Goal: Task Accomplishment & Management: Use online tool/utility

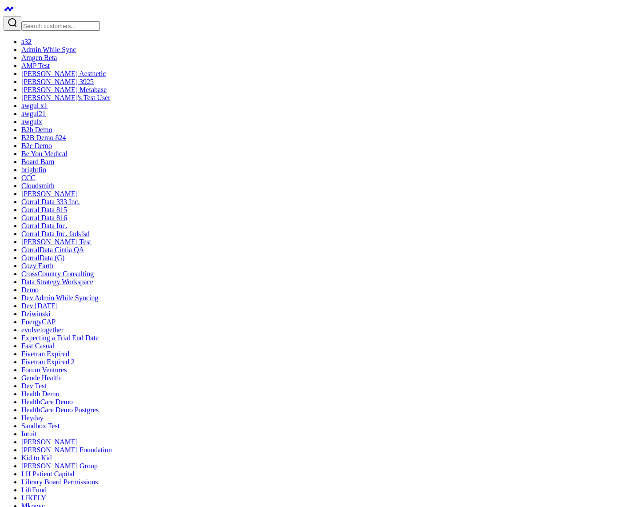
drag, startPoint x: 228, startPoint y: 252, endPoint x: 210, endPoint y: 333, distance: 82.7
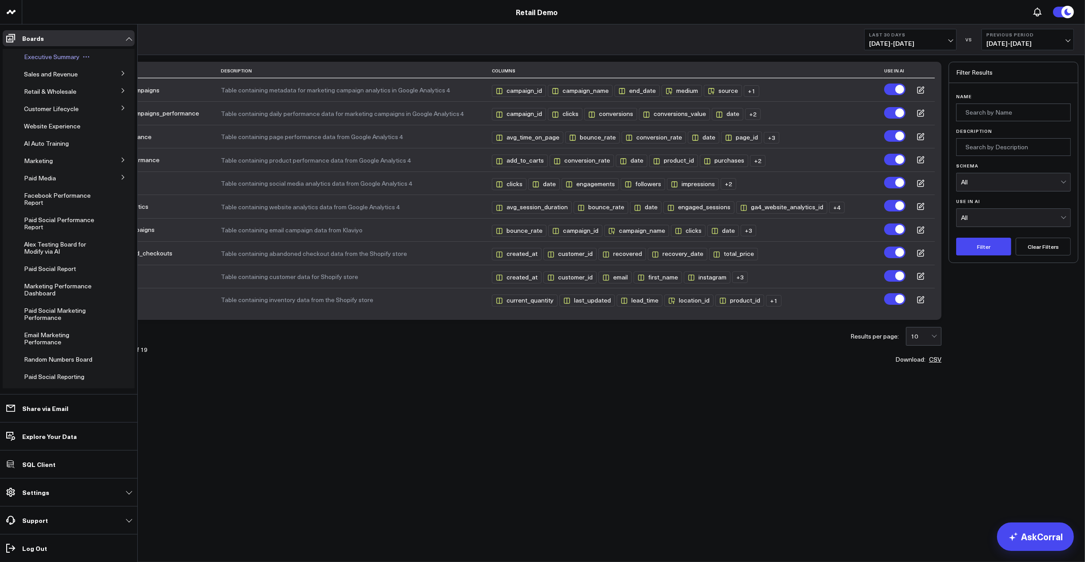
click at [33, 54] on span "Executive Summary" at bounding box center [52, 56] width 56 height 8
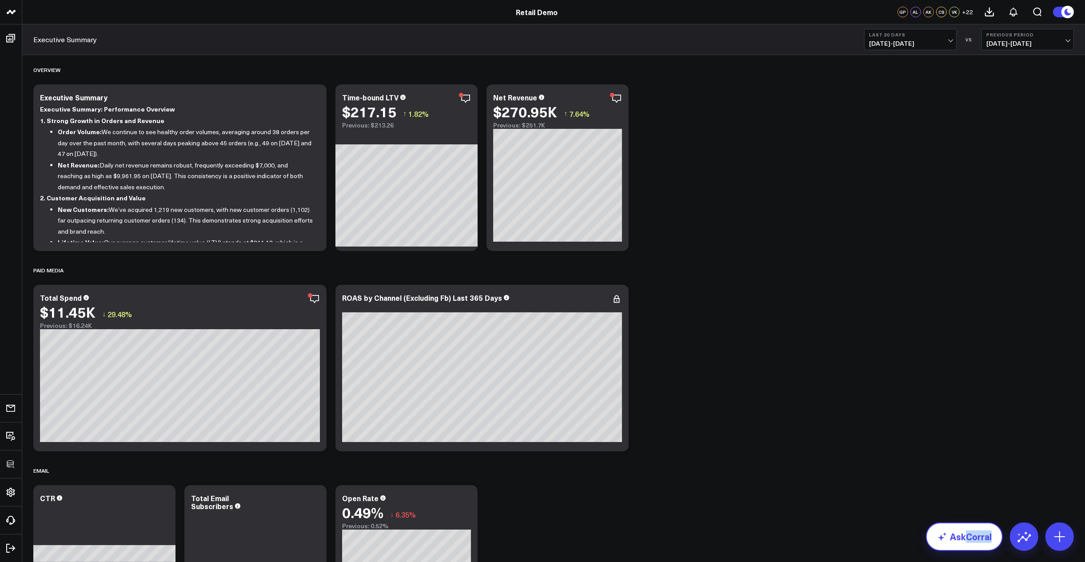
click at [969, 543] on link "AskCorral" at bounding box center [964, 537] width 77 height 28
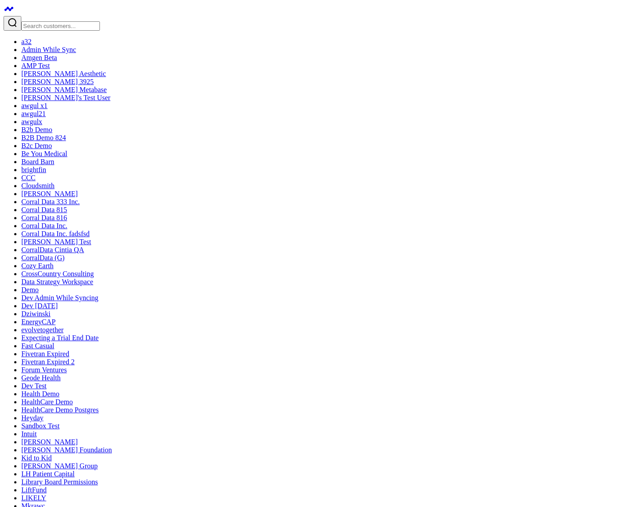
drag, startPoint x: 57, startPoint y: 426, endPoint x: 59, endPoint y: 431, distance: 6.0
